Goal: Task Accomplishment & Management: Use online tool/utility

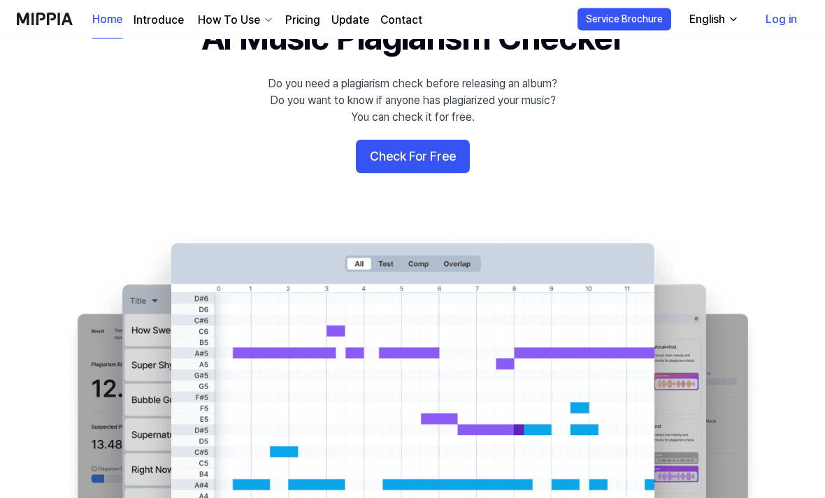
click at [723, 22] on div "English" at bounding box center [706, 19] width 41 height 17
click at [87, 268] on img at bounding box center [412, 376] width 727 height 294
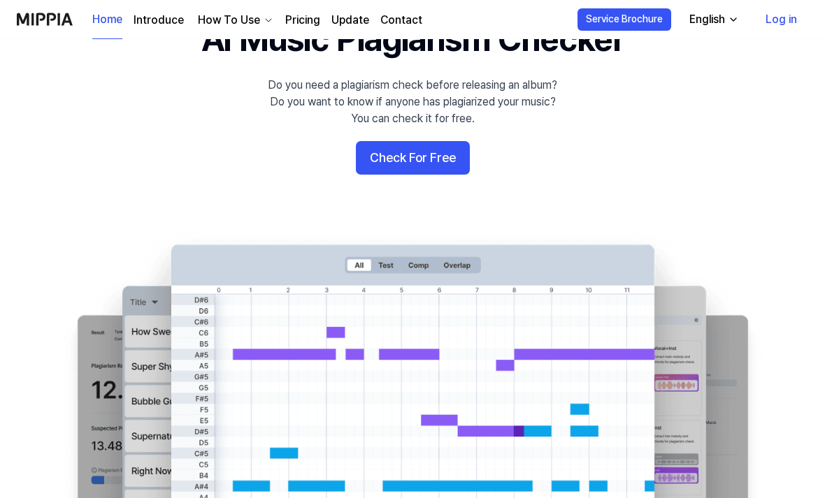
scroll to position [78, 0]
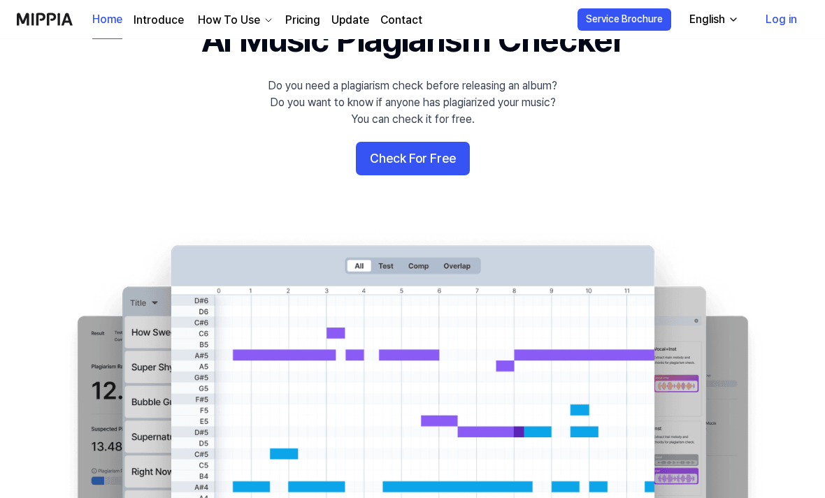
click at [430, 152] on button "Check For Free" at bounding box center [413, 159] width 114 height 34
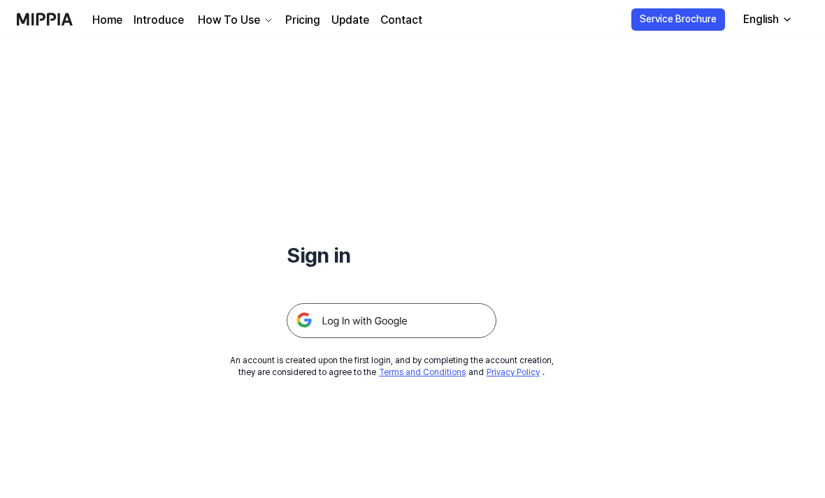
scroll to position [8, 0]
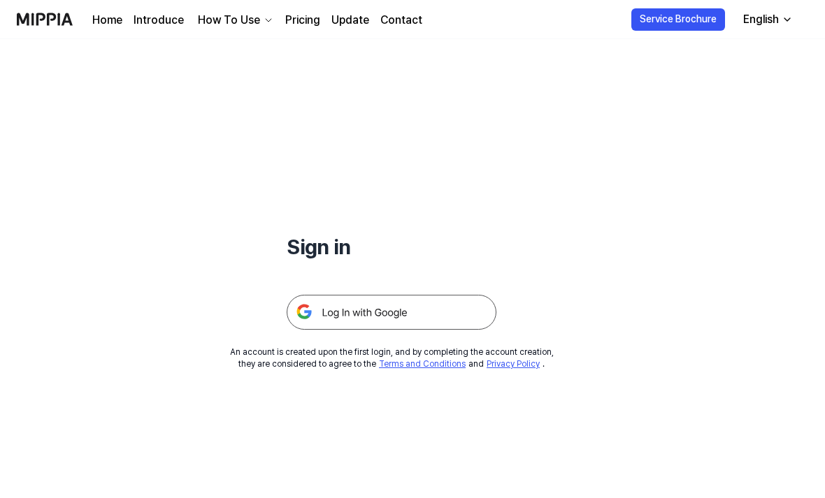
click at [413, 307] on img at bounding box center [392, 312] width 210 height 35
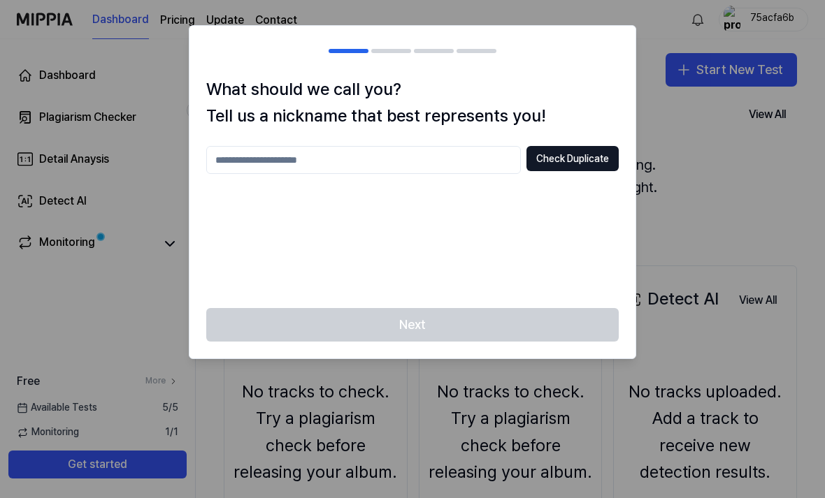
click at [411, 159] on input "text" at bounding box center [363, 160] width 314 height 28
type input "***"
click at [585, 169] on button "Check Duplicate" at bounding box center [572, 158] width 92 height 25
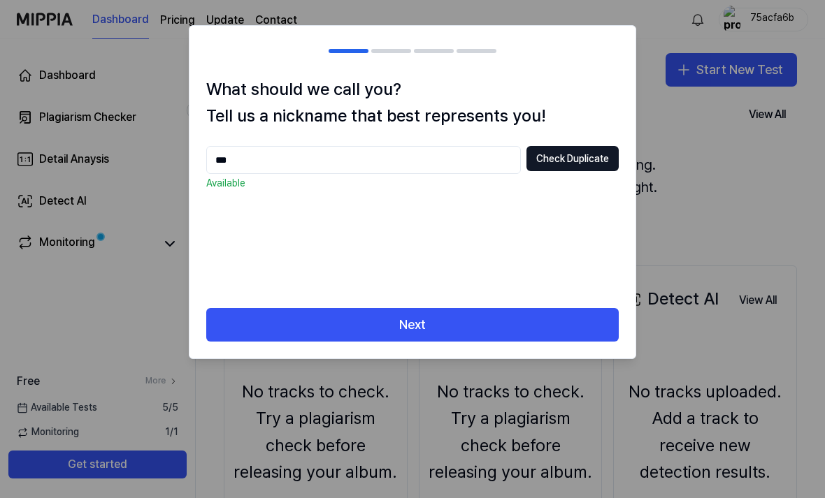
click at [478, 316] on button "Next" at bounding box center [412, 325] width 412 height 34
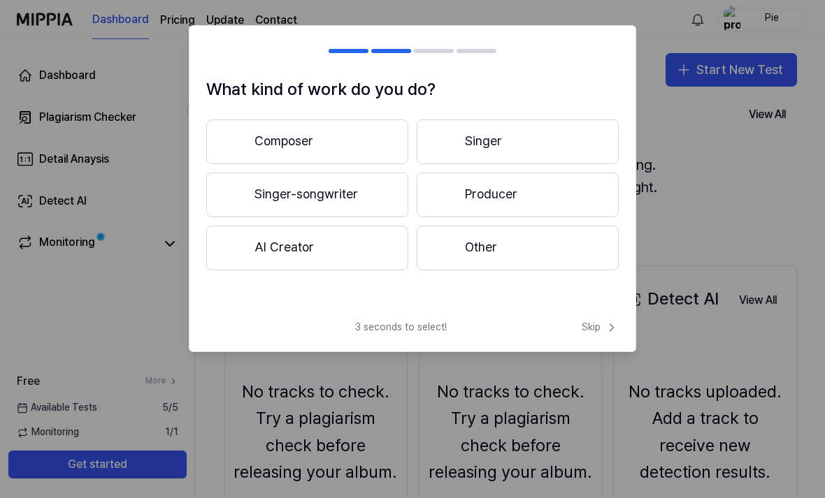
click at [324, 152] on button "Composer" at bounding box center [307, 142] width 202 height 45
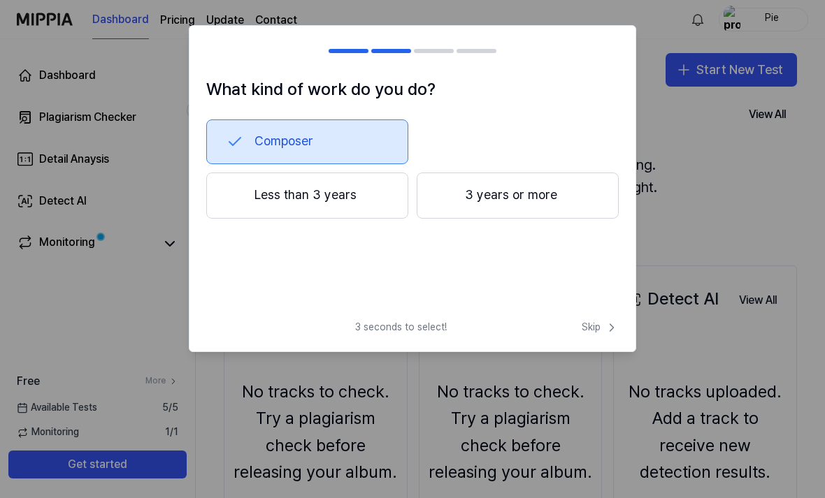
click at [363, 198] on button "Less than 3 years" at bounding box center [307, 196] width 202 height 46
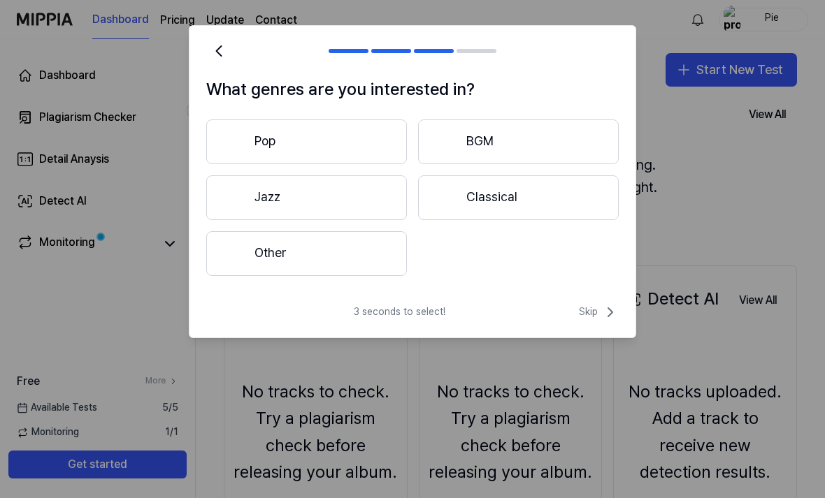
click at [359, 271] on button "Other" at bounding box center [306, 253] width 201 height 45
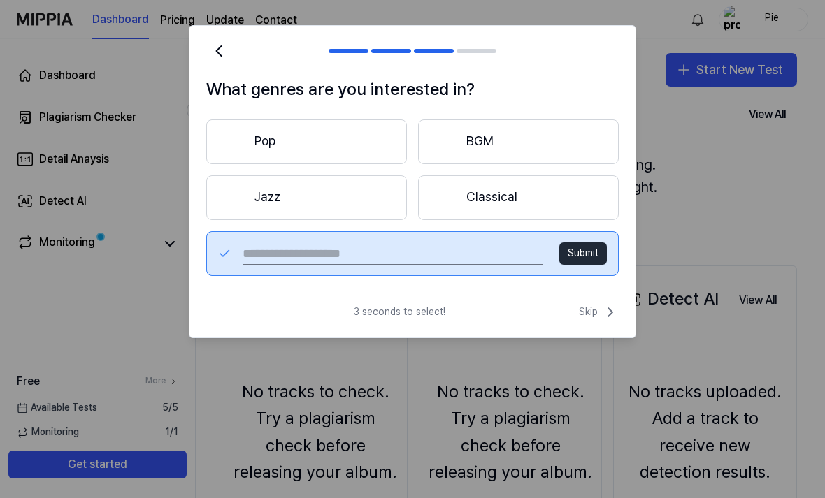
click at [595, 312] on span "Skip" at bounding box center [599, 312] width 40 height 17
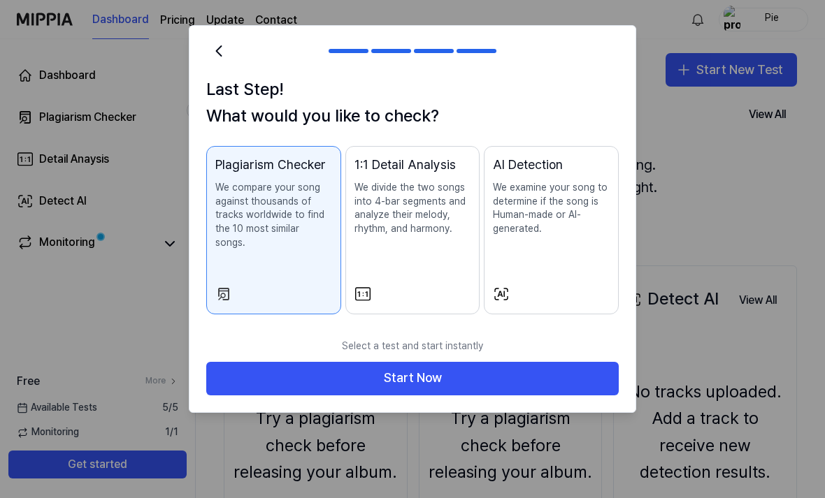
click at [563, 245] on div "AI Detection We examine your song to determine if the song is Human-made or AI-…" at bounding box center [551, 209] width 117 height 108
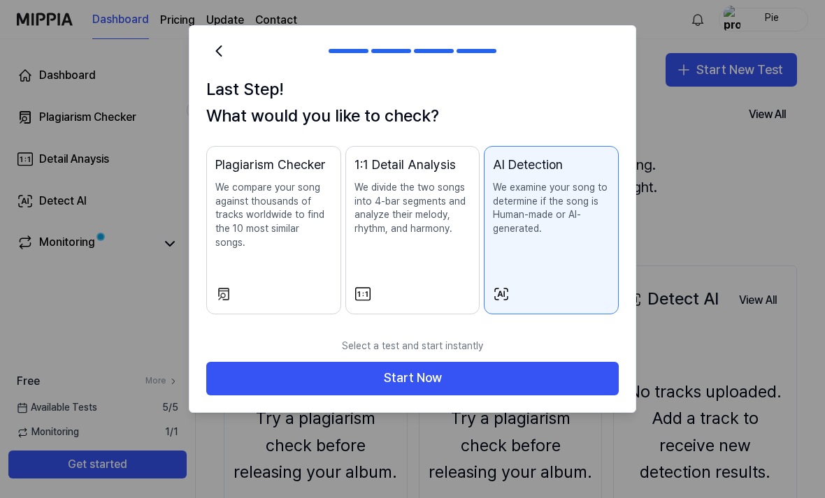
click at [290, 266] on button "Plagiarism Checker We compare your song against thousands of tracks worldwide t…" at bounding box center [273, 230] width 135 height 168
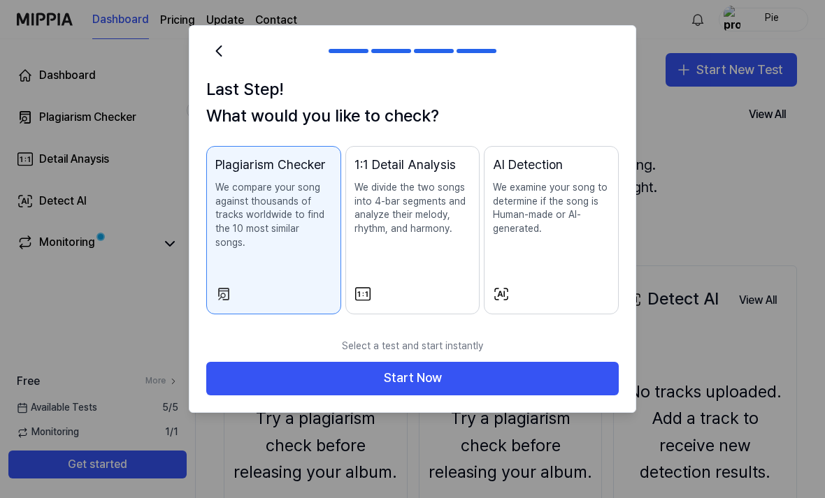
click at [384, 362] on button "Start Now" at bounding box center [412, 379] width 412 height 34
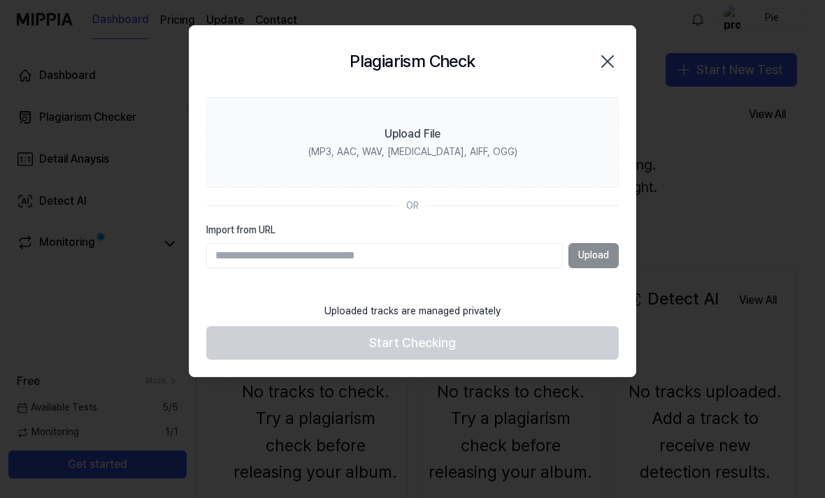
click at [538, 152] on label "Upload File (MP3, AAC, WAV, FLAC, AIFF, OGG)" at bounding box center [412, 142] width 412 height 91
click at [0, 0] on input "Upload File (MP3, AAC, WAV, FLAC, AIFF, OGG)" at bounding box center [0, 0] width 0 height 0
click at [115, 186] on div at bounding box center [412, 249] width 825 height 498
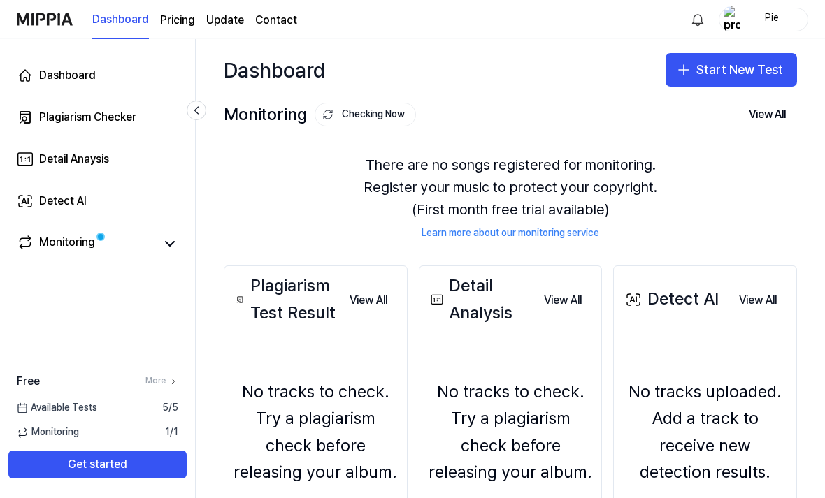
click at [734, 69] on button "Start New Test" at bounding box center [730, 70] width 131 height 34
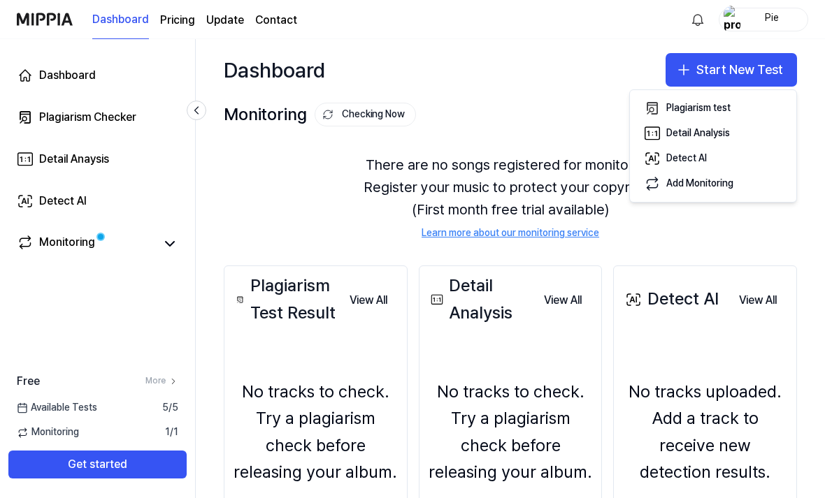
click at [725, 112] on div "Plagiarism test" at bounding box center [698, 108] width 64 height 14
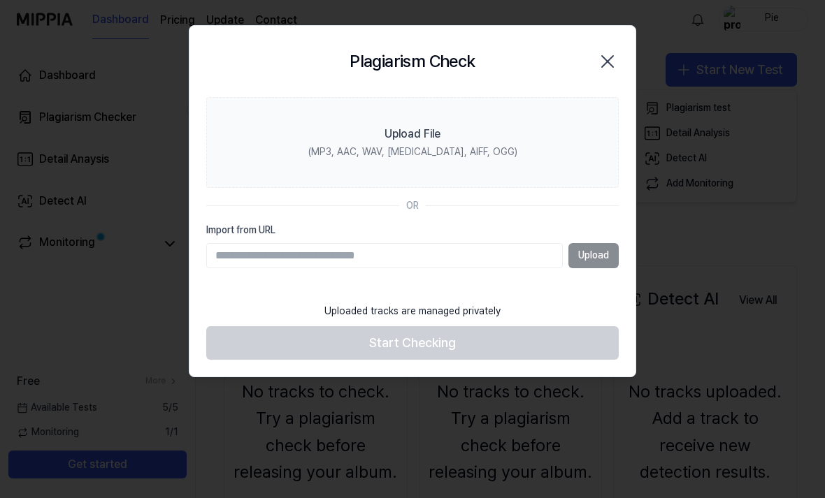
click at [491, 150] on label "Upload File (MP3, AAC, WAV, FLAC, AIFF, OGG)" at bounding box center [412, 142] width 412 height 91
click at [0, 0] on input "Upload File (MP3, AAC, WAV, FLAC, AIFF, OGG)" at bounding box center [0, 0] width 0 height 0
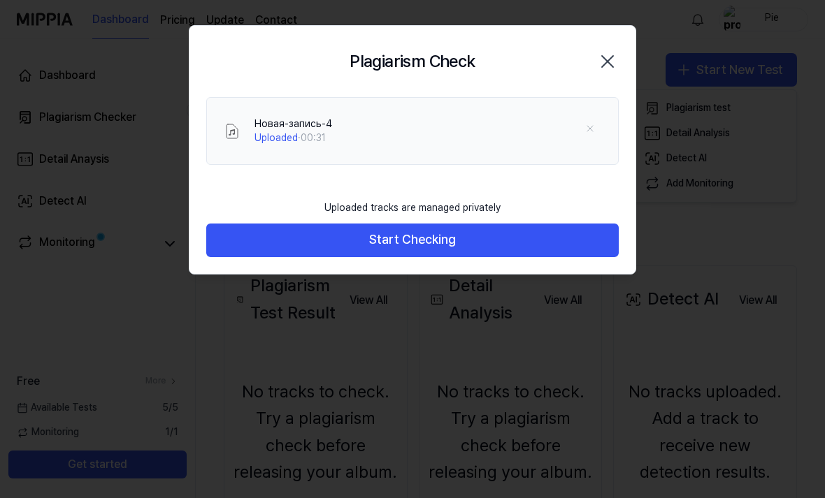
click at [534, 244] on button "Start Checking" at bounding box center [412, 241] width 412 height 34
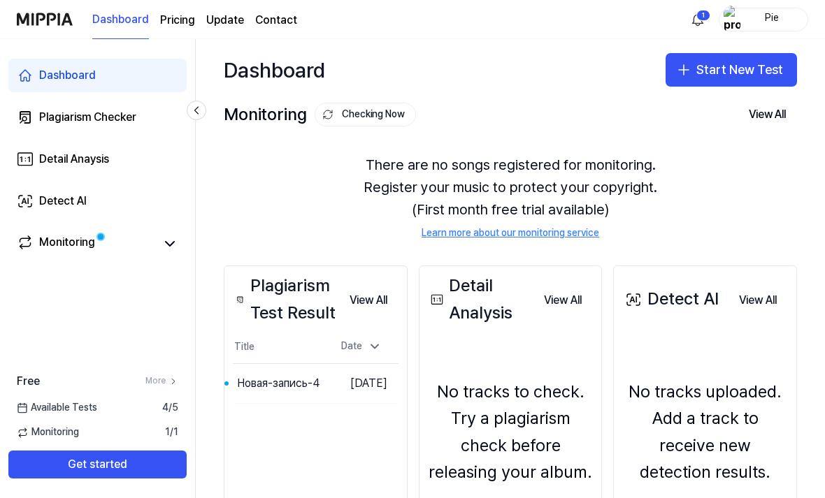
click at [154, 245] on link "Monitoring" at bounding box center [86, 244] width 139 height 20
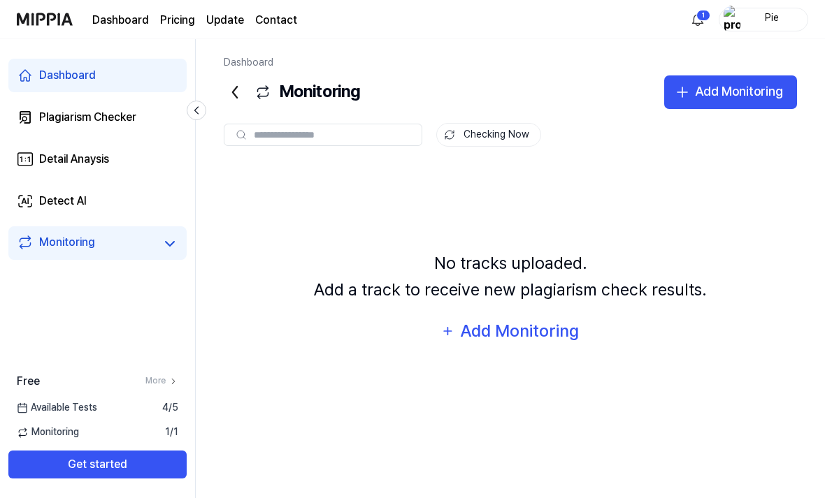
click at [164, 243] on icon at bounding box center [169, 244] width 17 height 17
click at [55, 440] on span "Monitoring" at bounding box center [48, 433] width 62 height 14
click at [59, 415] on span "Available Tests" at bounding box center [57, 408] width 80 height 14
click at [68, 415] on span "Available Tests" at bounding box center [57, 408] width 80 height 14
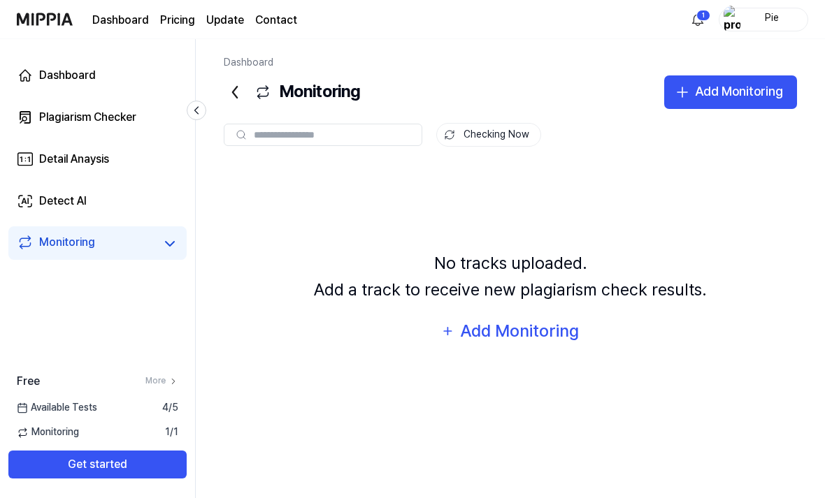
click at [59, 415] on span "Available Tests" at bounding box center [57, 408] width 80 height 14
click at [64, 479] on div "Free More Available Tests 4 / 5 Monitoring 1 / 1 Get started" at bounding box center [97, 426] width 195 height 106
click at [64, 415] on span "Available Tests" at bounding box center [57, 408] width 80 height 14
click at [49, 479] on div "Free More Available Tests 4 / 5 Monitoring 1 / 1 Get started" at bounding box center [97, 426] width 195 height 106
click at [53, 415] on span "Available Tests" at bounding box center [57, 408] width 80 height 14
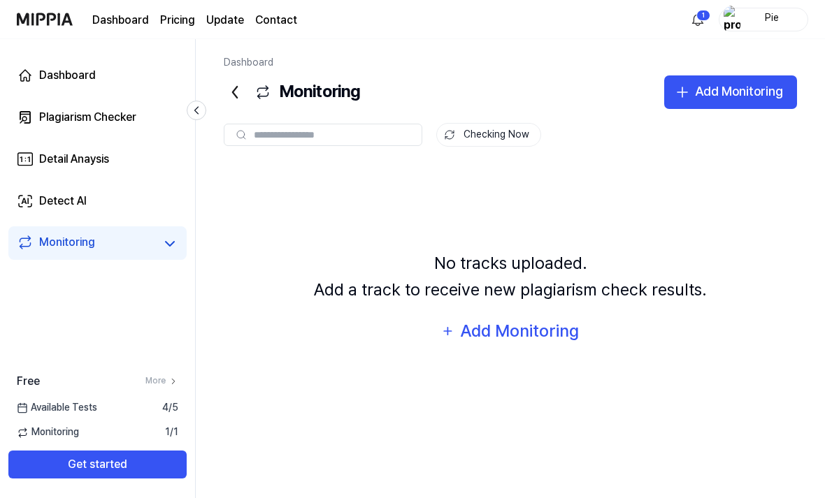
click at [54, 440] on span "Monitoring" at bounding box center [48, 433] width 62 height 14
click at [77, 115] on div "Plagiarism Checker" at bounding box center [87, 117] width 97 height 17
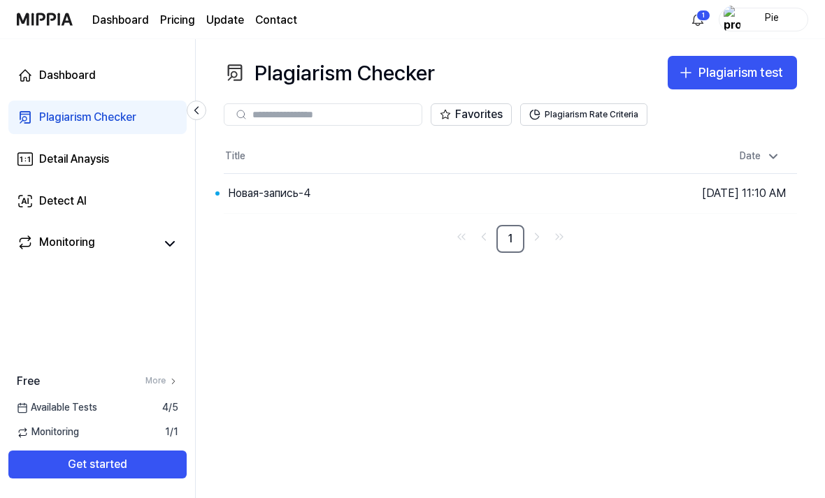
click at [0, 0] on button "Go to Results" at bounding box center [0, 0] width 0 height 0
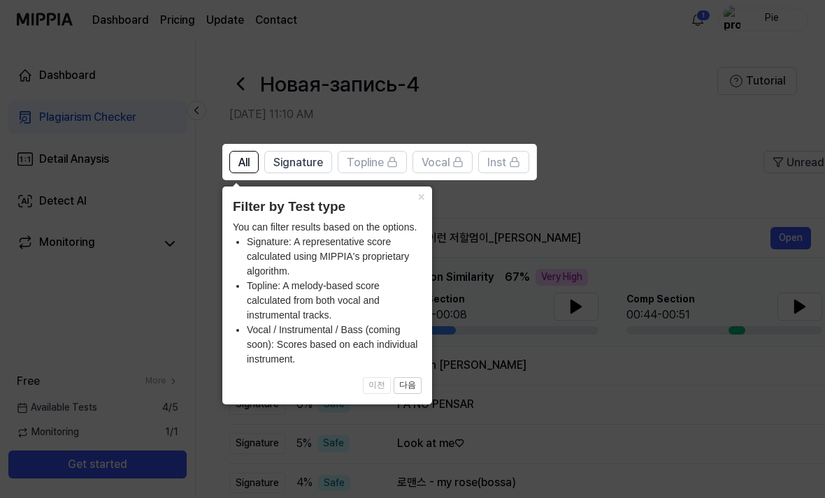
click at [643, 346] on icon at bounding box center [412, 249] width 825 height 498
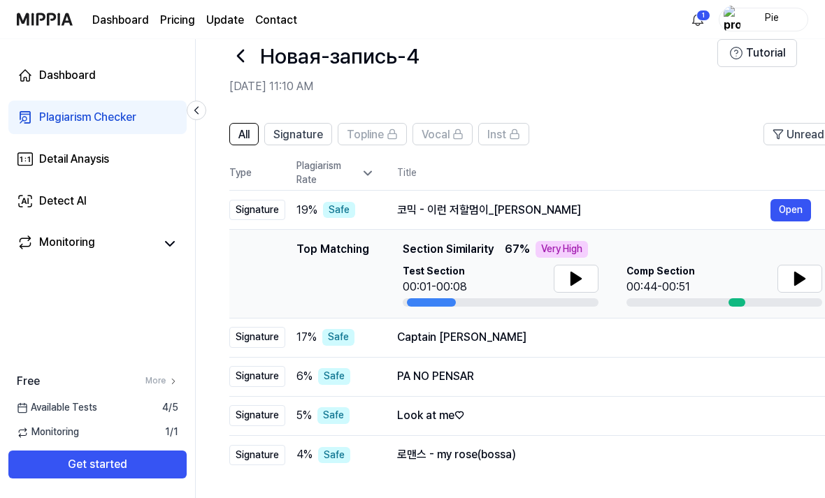
scroll to position [27, 0]
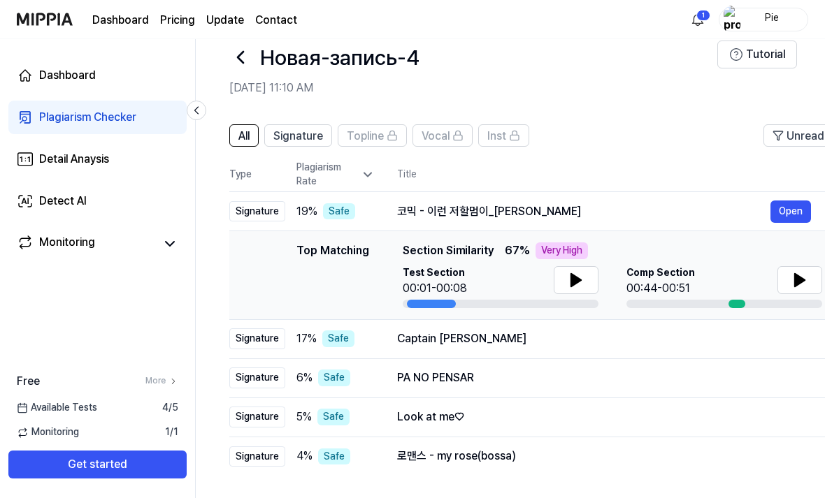
click at [577, 274] on icon at bounding box center [575, 280] width 17 height 17
click at [577, 277] on icon at bounding box center [578, 280] width 3 height 11
click at [803, 281] on icon at bounding box center [800, 280] width 10 height 13
click at [512, 268] on div "Test Section 00:01-00:08" at bounding box center [501, 281] width 196 height 31
click at [571, 280] on icon at bounding box center [576, 280] width 10 height 13
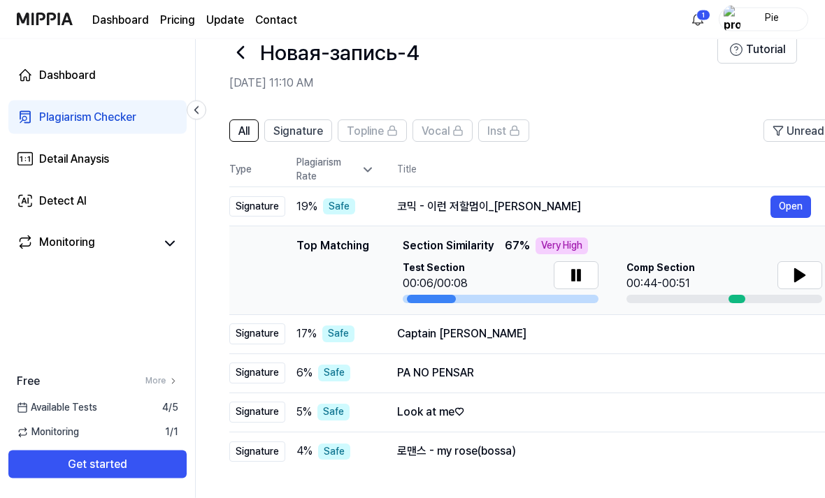
scroll to position [31, 0]
click at [793, 275] on icon at bounding box center [799, 275] width 17 height 17
click at [797, 278] on icon at bounding box center [800, 275] width 10 height 13
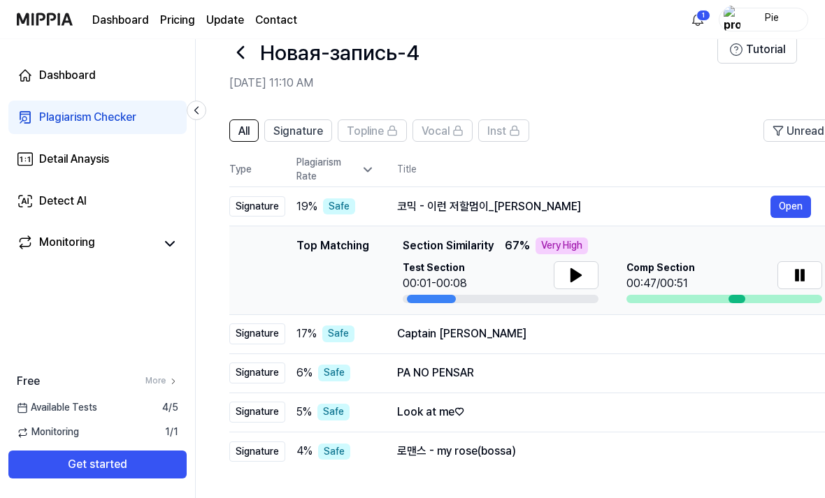
click at [568, 280] on icon at bounding box center [575, 275] width 17 height 17
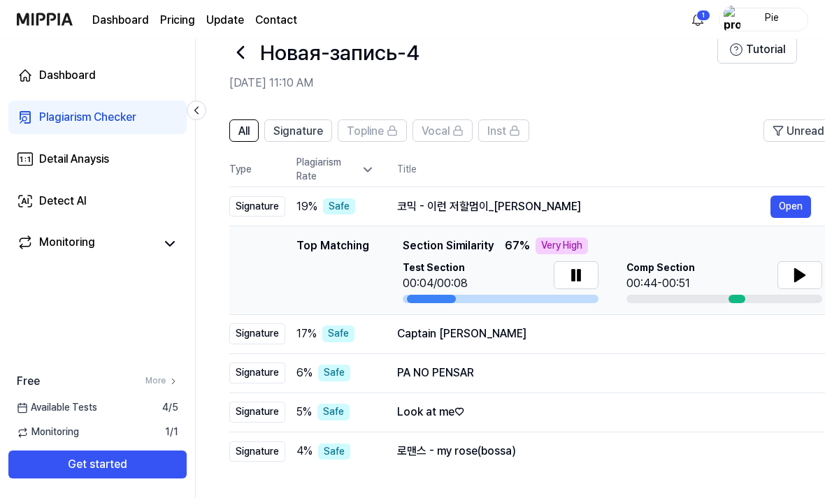
click at [0, 0] on button "Open" at bounding box center [0, 0] width 0 height 0
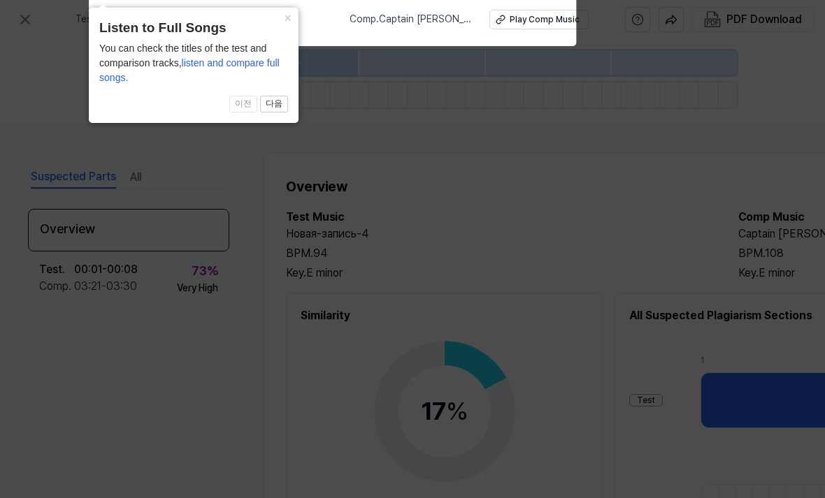
click at [66, 243] on icon at bounding box center [412, 268] width 825 height 550
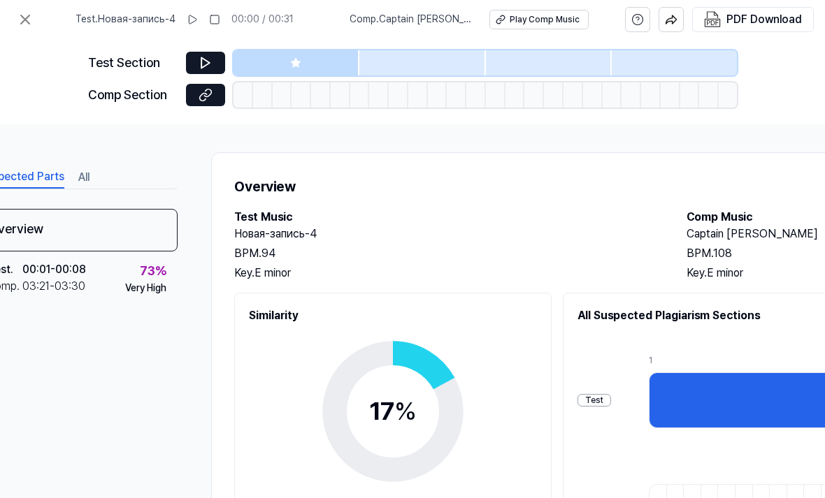
scroll to position [0, 51]
click at [212, 64] on icon at bounding box center [205, 63] width 14 height 14
click at [202, 58] on icon at bounding box center [205, 63] width 8 height 10
click at [208, 65] on icon at bounding box center [205, 63] width 8 height 10
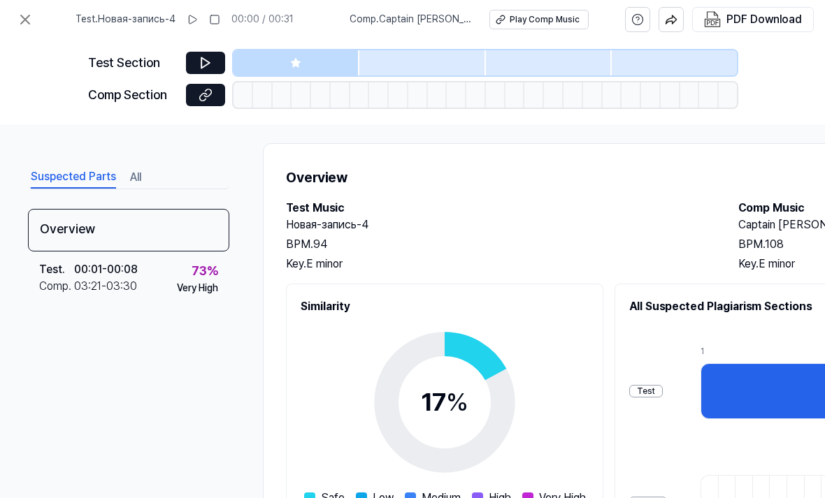
scroll to position [9, 0]
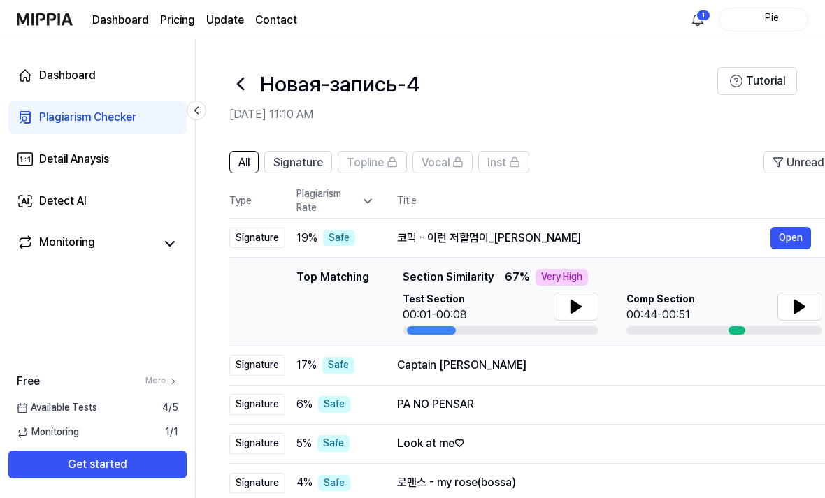
scroll to position [31, 0]
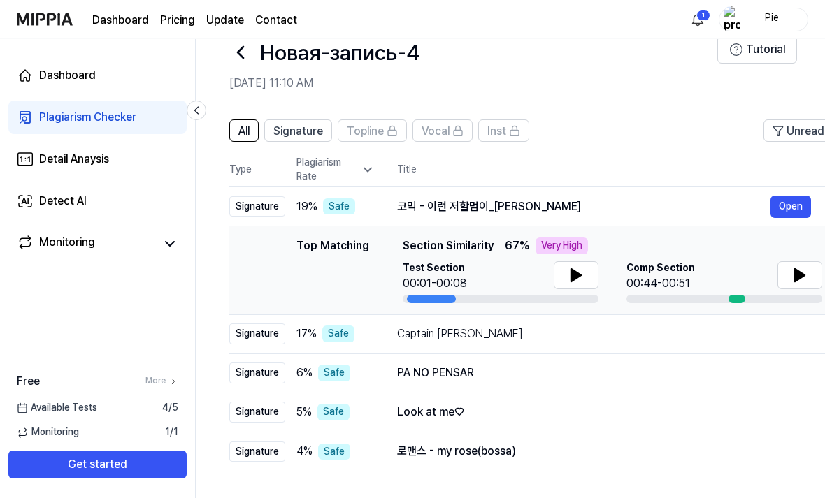
click at [572, 276] on icon at bounding box center [576, 275] width 10 height 13
click at [793, 207] on button "Open" at bounding box center [790, 207] width 41 height 22
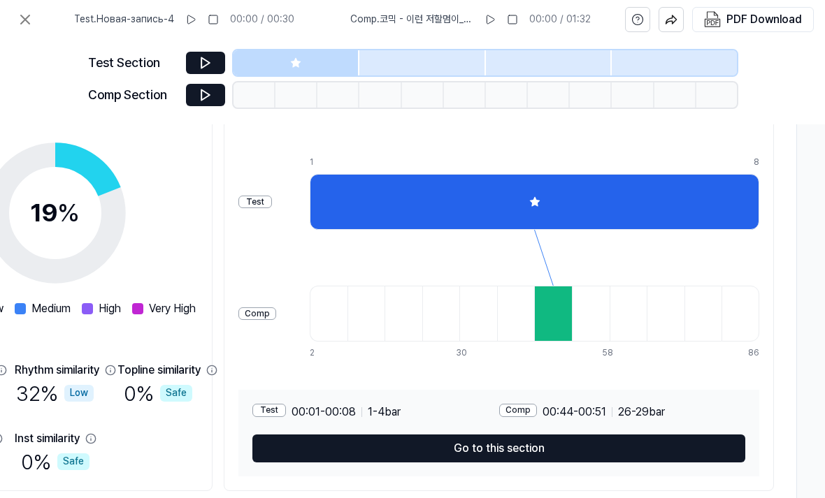
scroll to position [198, 389]
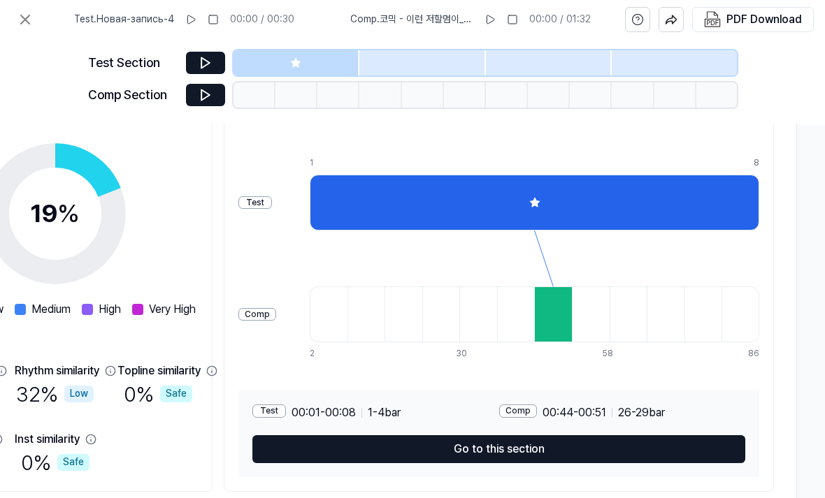
click at [716, 344] on div "1 8 2 9 16 23 30 37 44 51 58 65 72 79 86" at bounding box center [534, 258] width 449 height 203
click at [591, 451] on button "Go to this section" at bounding box center [498, 449] width 493 height 28
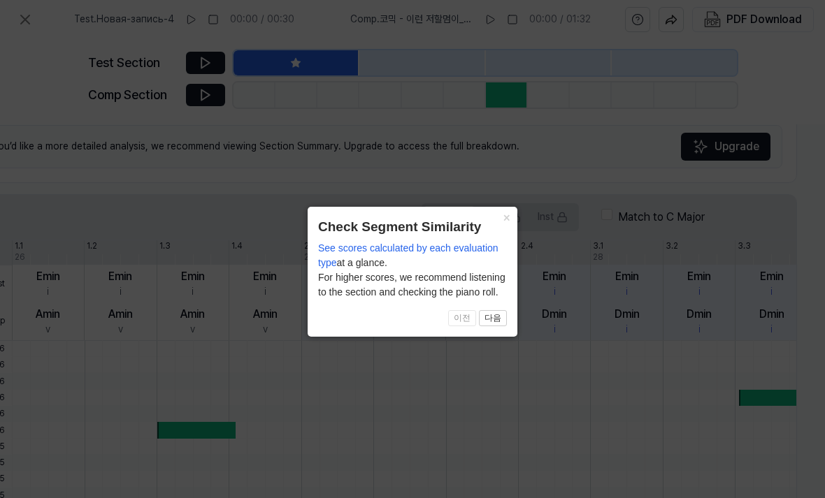
scroll to position [176, 305]
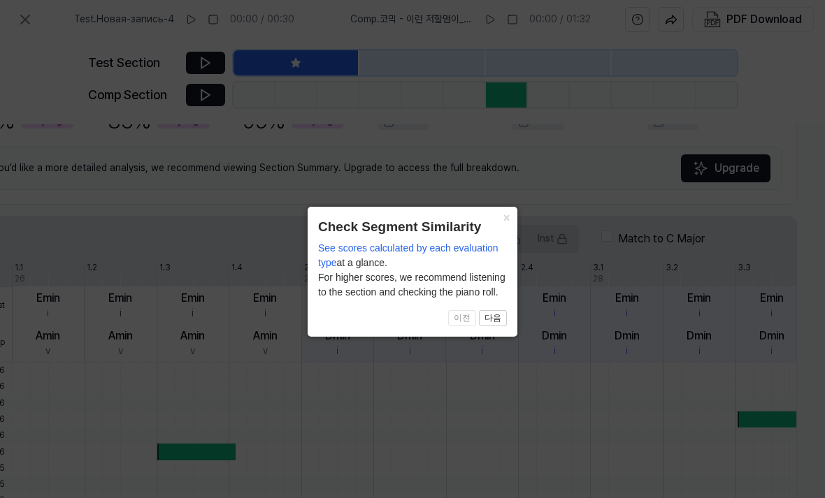
click at [502, 208] on button "×" at bounding box center [506, 217] width 22 height 20
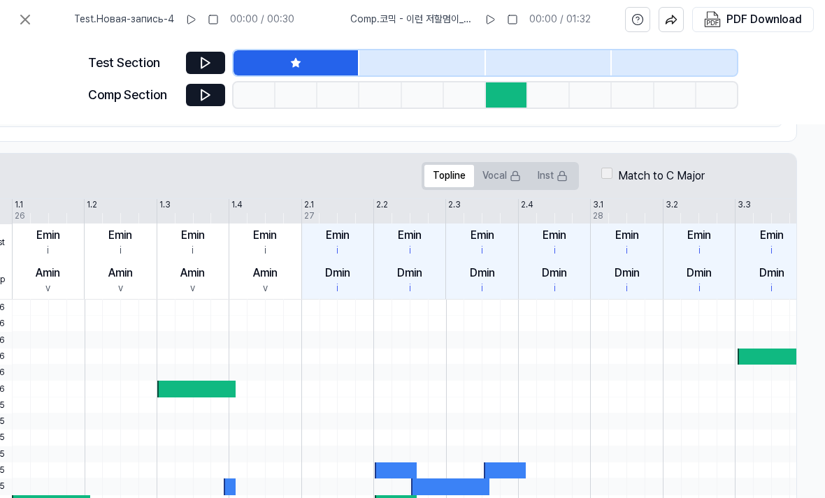
scroll to position [238, 305]
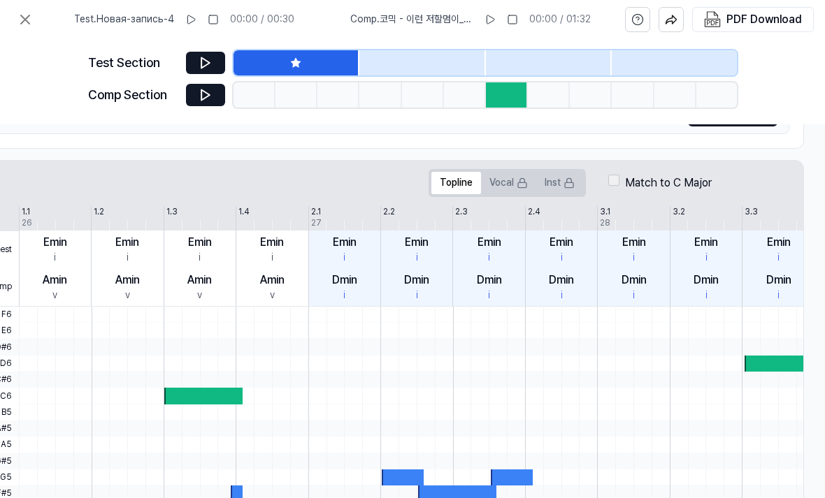
click at [629, 360] on div at bounding box center [596, 364] width 1155 height 16
click at [212, 99] on button at bounding box center [205, 95] width 39 height 22
click at [208, 62] on icon at bounding box center [205, 63] width 8 height 10
click at [557, 248] on div "Emin" at bounding box center [561, 242] width 24 height 17
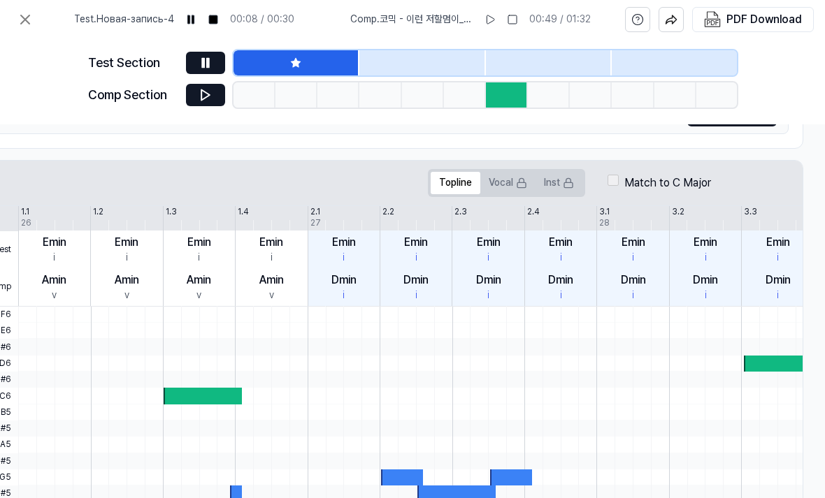
click at [577, 261] on div "Emin i" at bounding box center [561, 250] width 72 height 38
click at [569, 286] on div "Dmin" at bounding box center [560, 280] width 25 height 17
click at [573, 245] on div "Emin i" at bounding box center [561, 250] width 72 height 38
click at [579, 254] on div "Emin i" at bounding box center [561, 250] width 72 height 38
click at [202, 61] on icon at bounding box center [205, 63] width 8 height 10
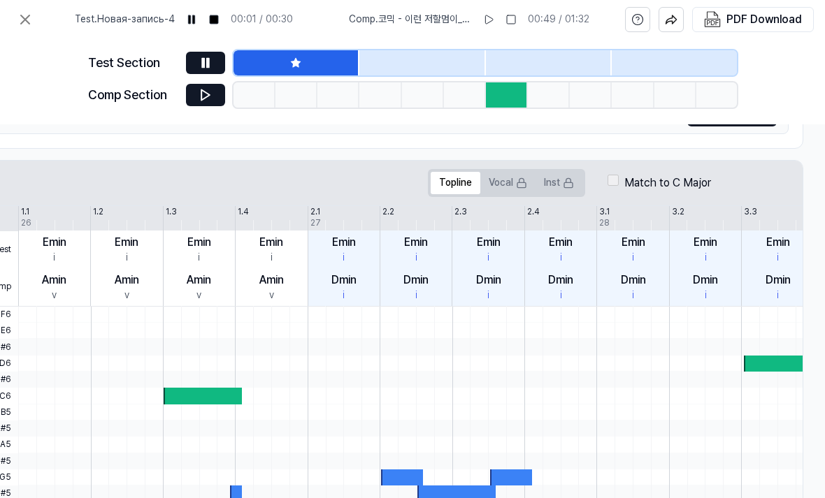
click at [199, 66] on icon at bounding box center [205, 63] width 14 height 14
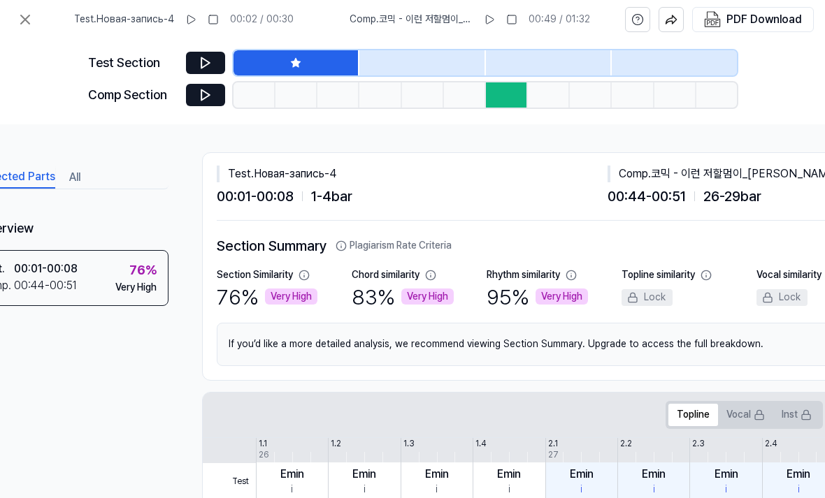
scroll to position [0, 61]
